Goal: Task Accomplishment & Management: Manage account settings

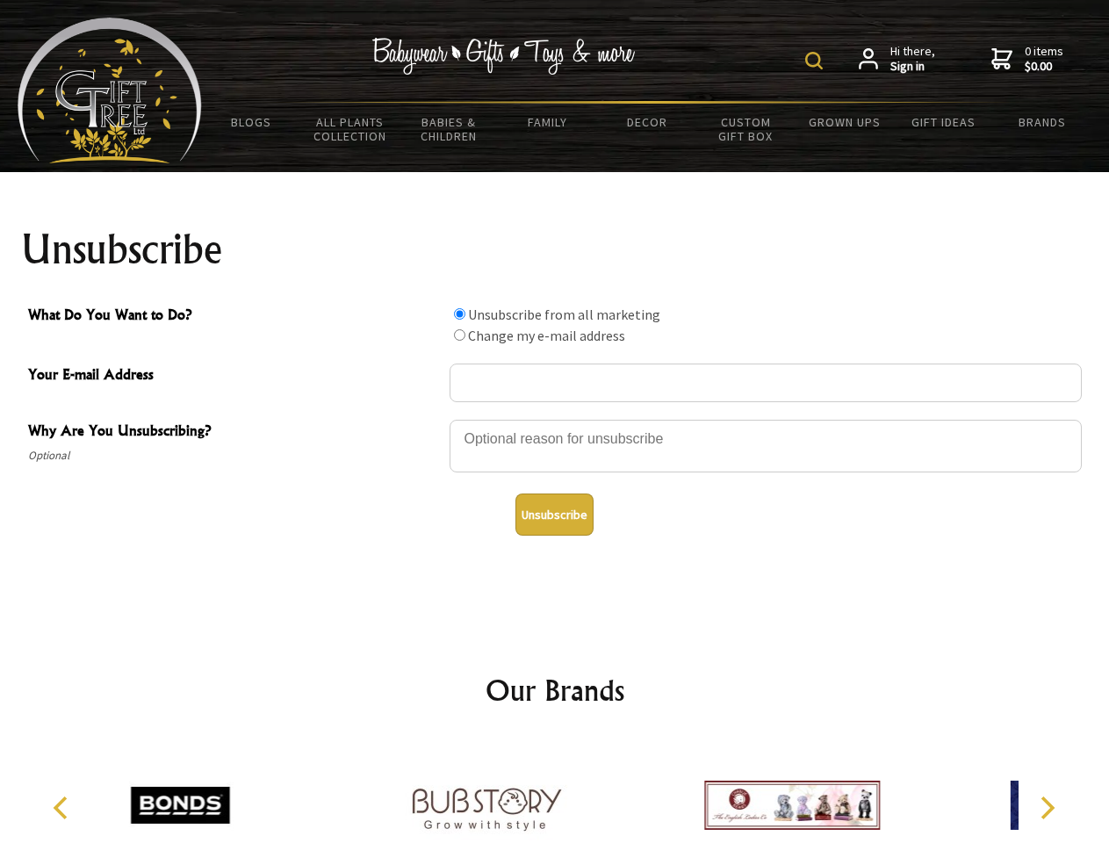
click at [816, 61] on img at bounding box center [814, 61] width 18 height 18
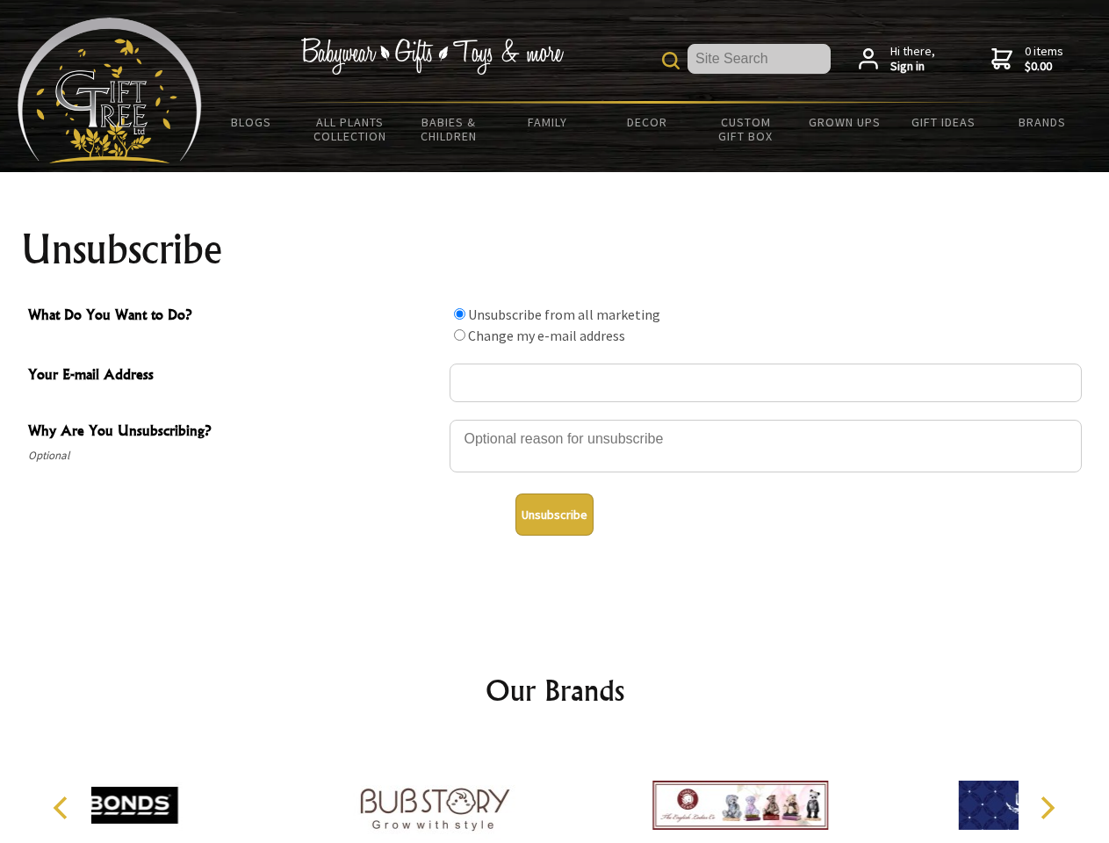
click at [555, 419] on div at bounding box center [765, 448] width 632 height 61
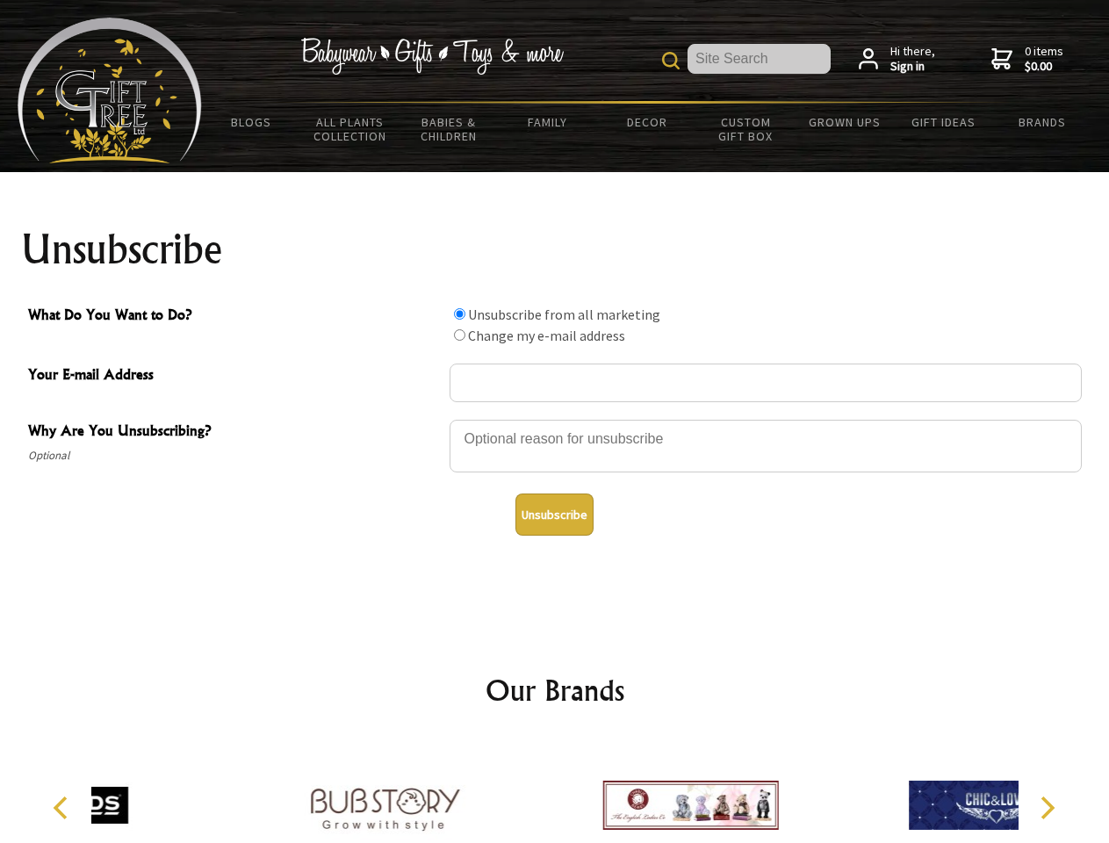
click at [459, 313] on input "What Do You Want to Do?" at bounding box center [459, 313] width 11 height 11
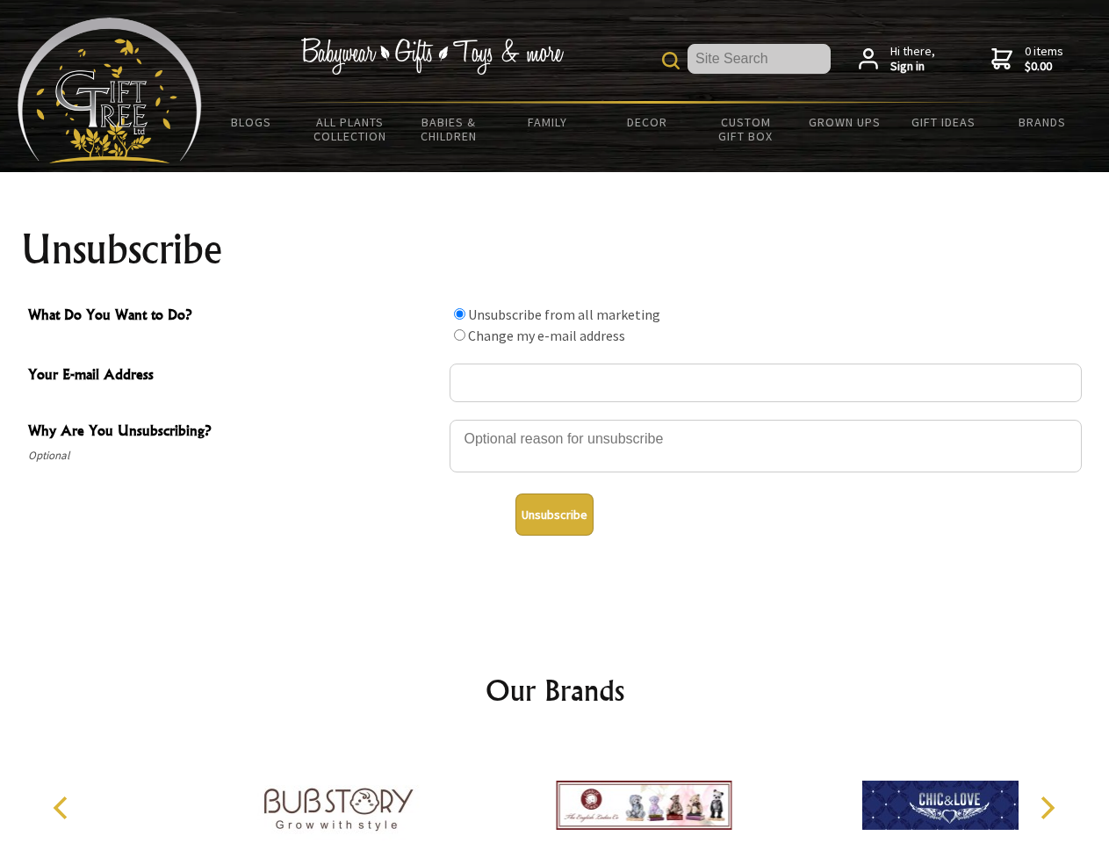
click at [459, 334] on input "What Do You Want to Do?" at bounding box center [459, 334] width 11 height 11
radio input "true"
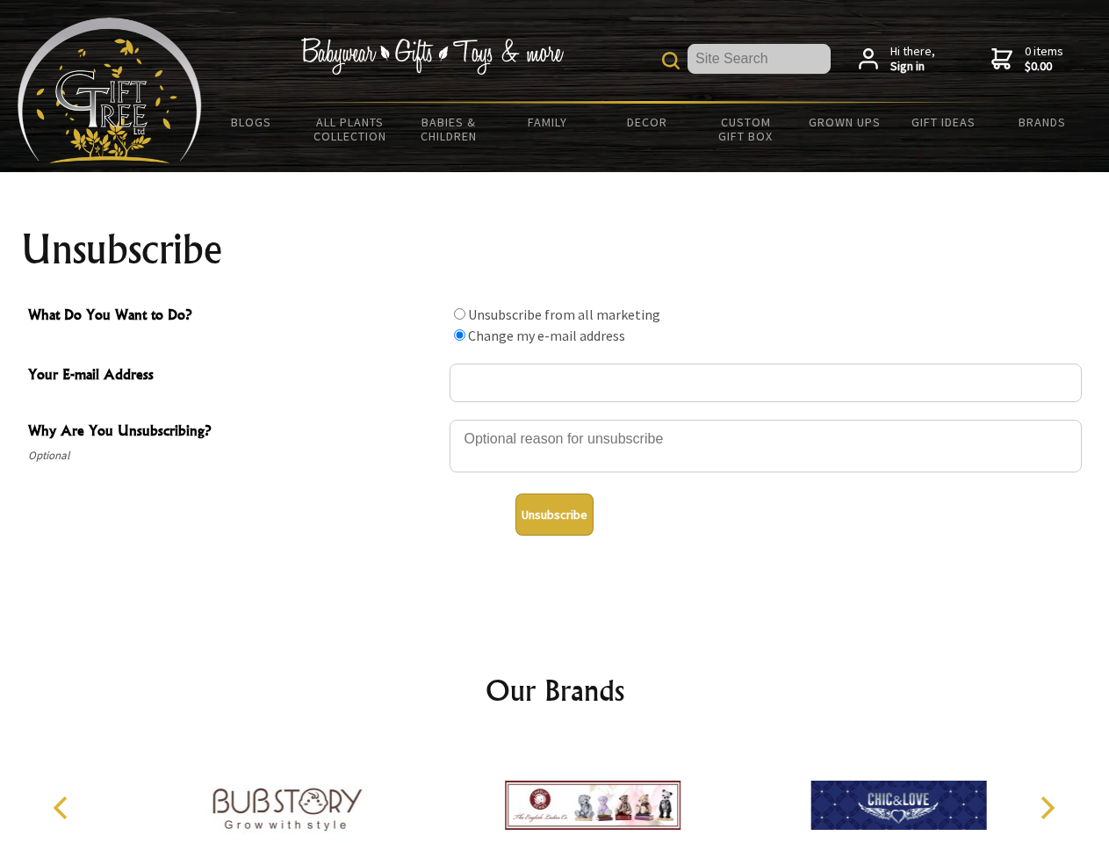
click at [554, 514] on button "Unsubscribe" at bounding box center [554, 514] width 78 height 42
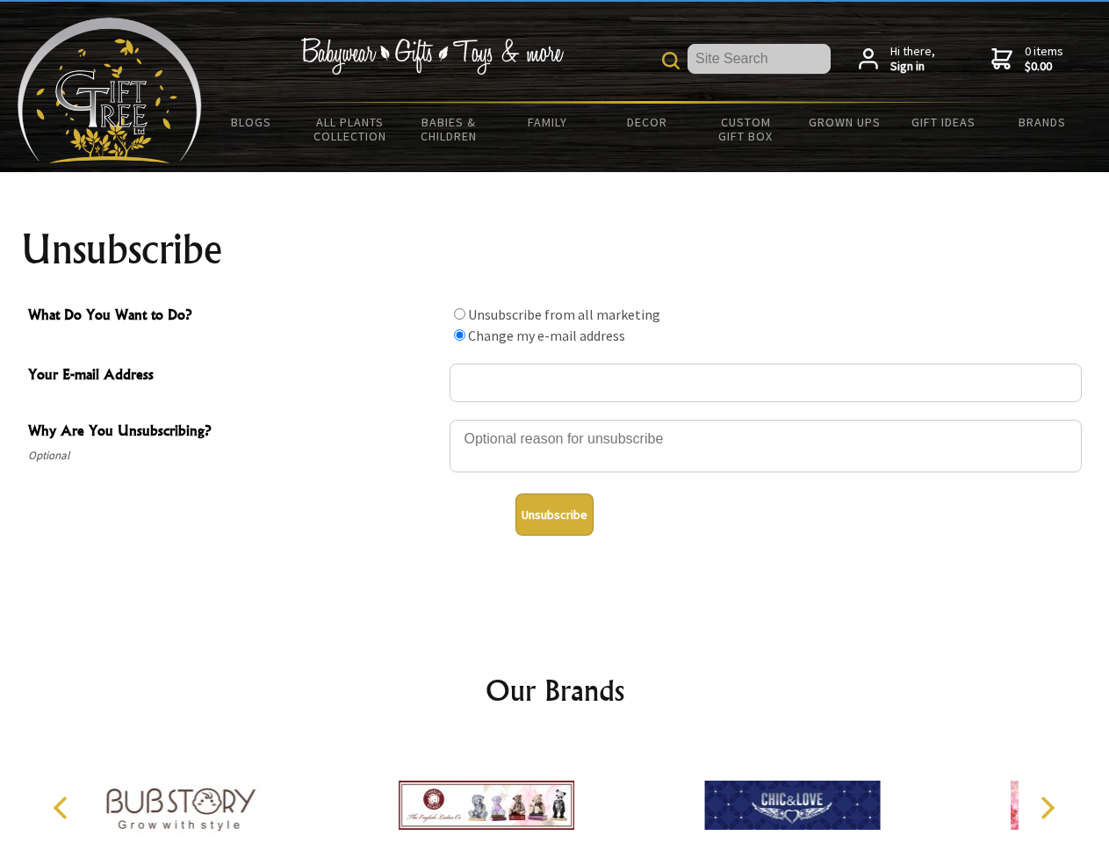
click at [555, 791] on img at bounding box center [487, 805] width 176 height 132
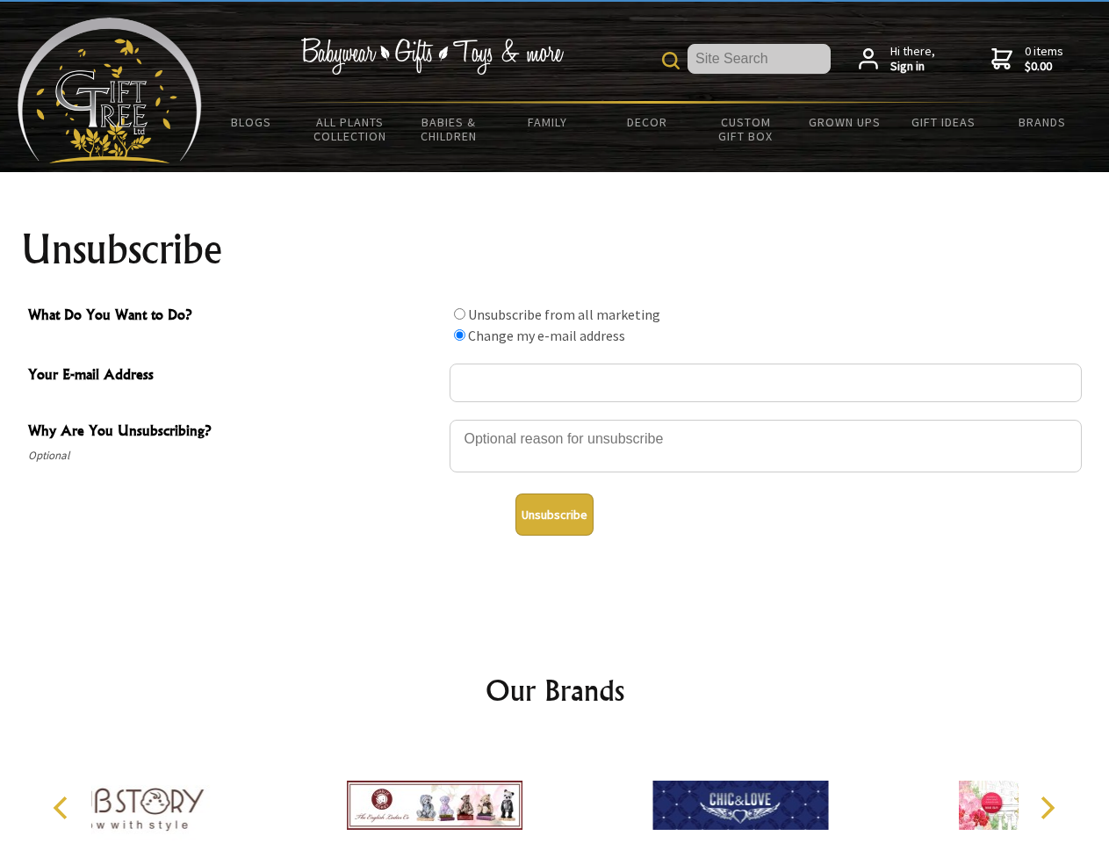
click at [63, 808] on icon "Previous" at bounding box center [62, 807] width 23 height 23
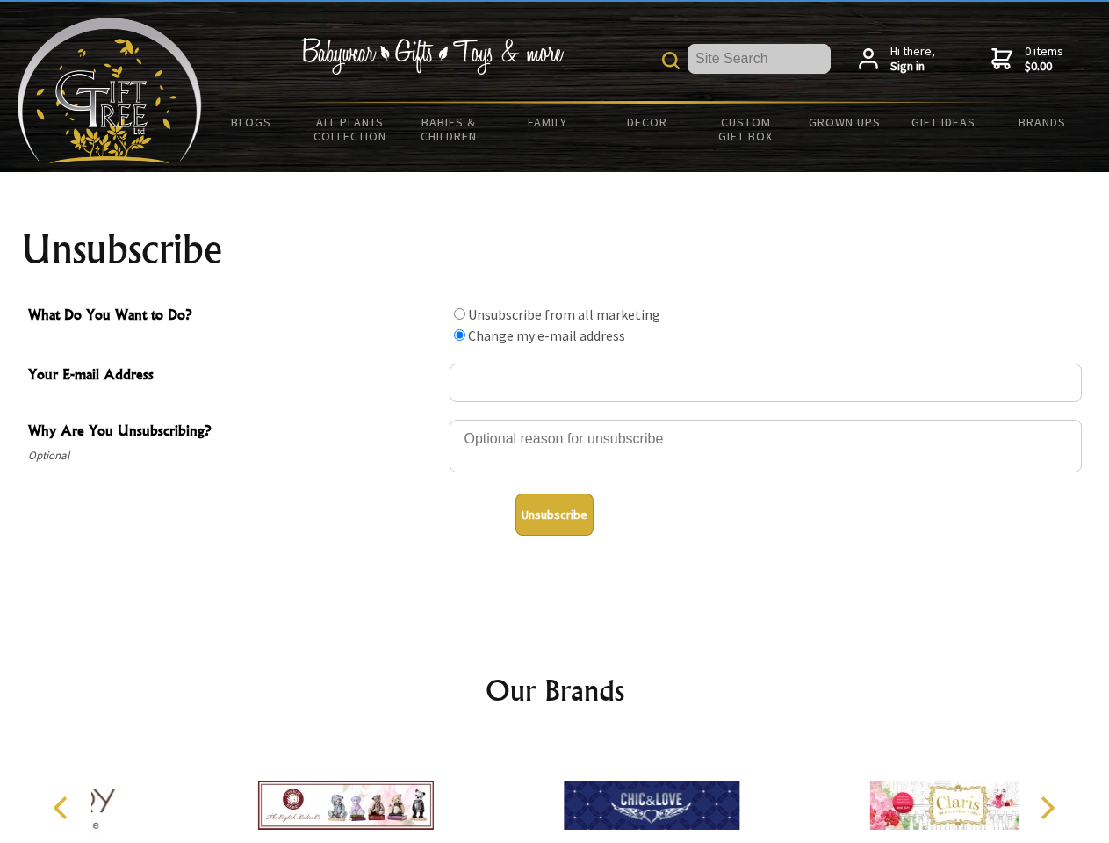
click at [1046, 808] on icon "Next" at bounding box center [1045, 807] width 23 height 23
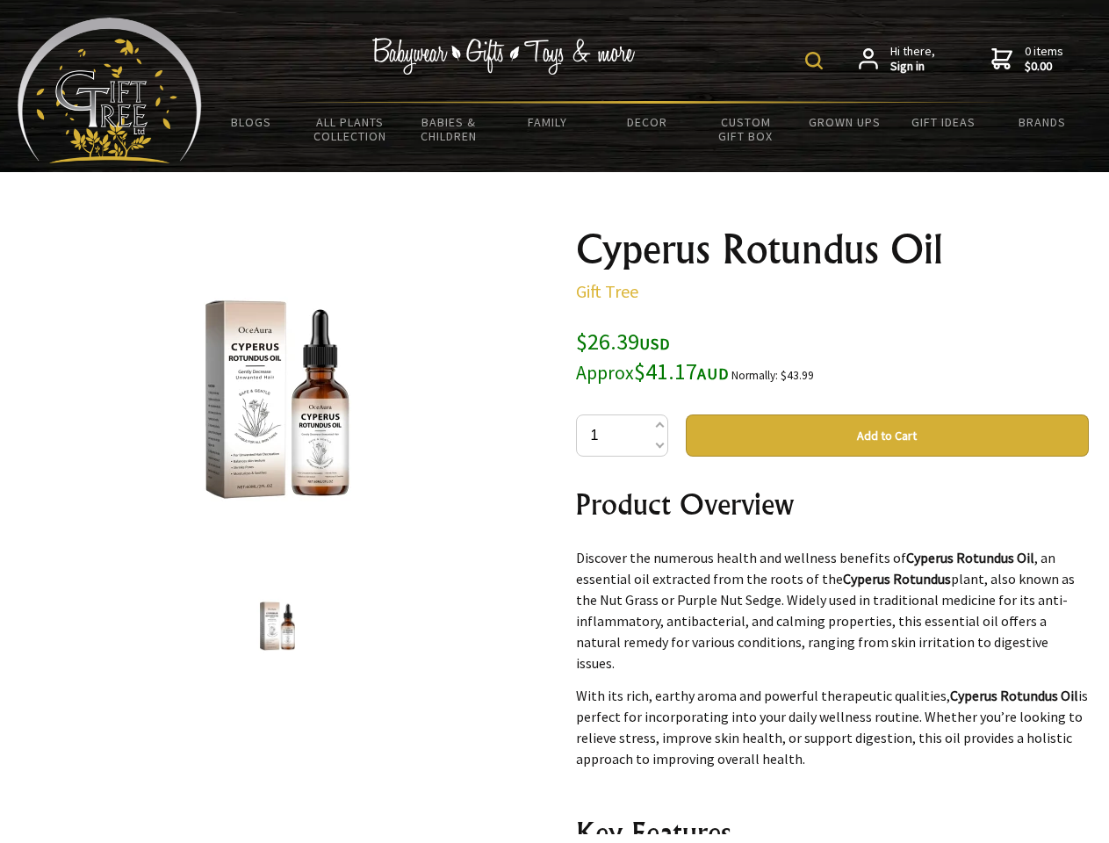
click at [816, 61] on img at bounding box center [814, 61] width 18 height 18
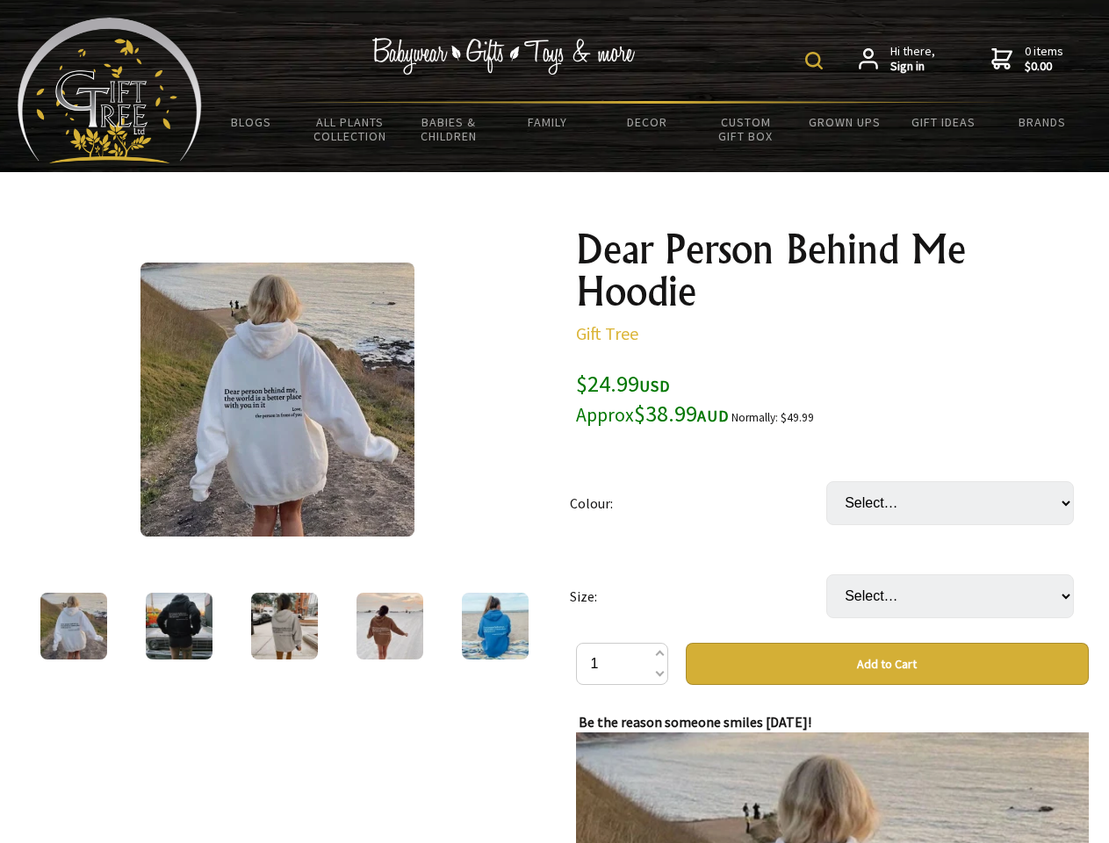
click at [816, 61] on img at bounding box center [814, 61] width 18 height 18
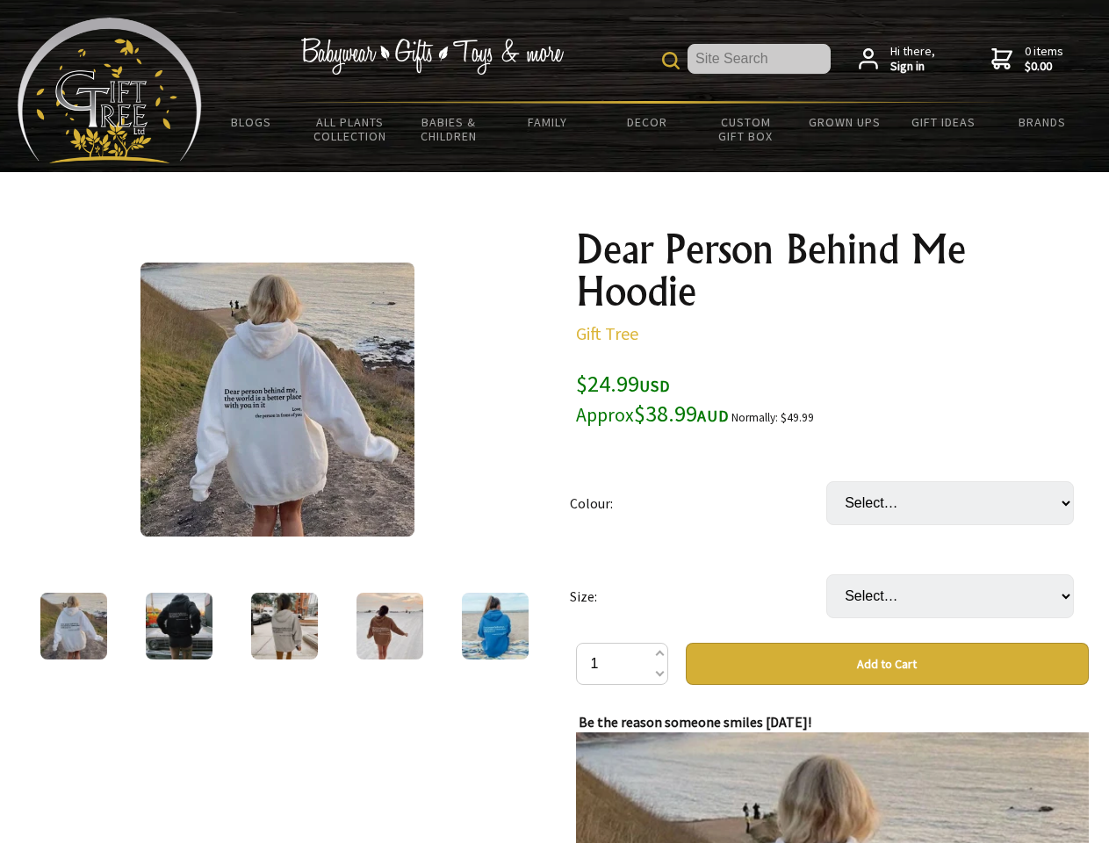
click at [277, 399] on img at bounding box center [277, 399] width 274 height 274
